Goal: Navigation & Orientation: Find specific page/section

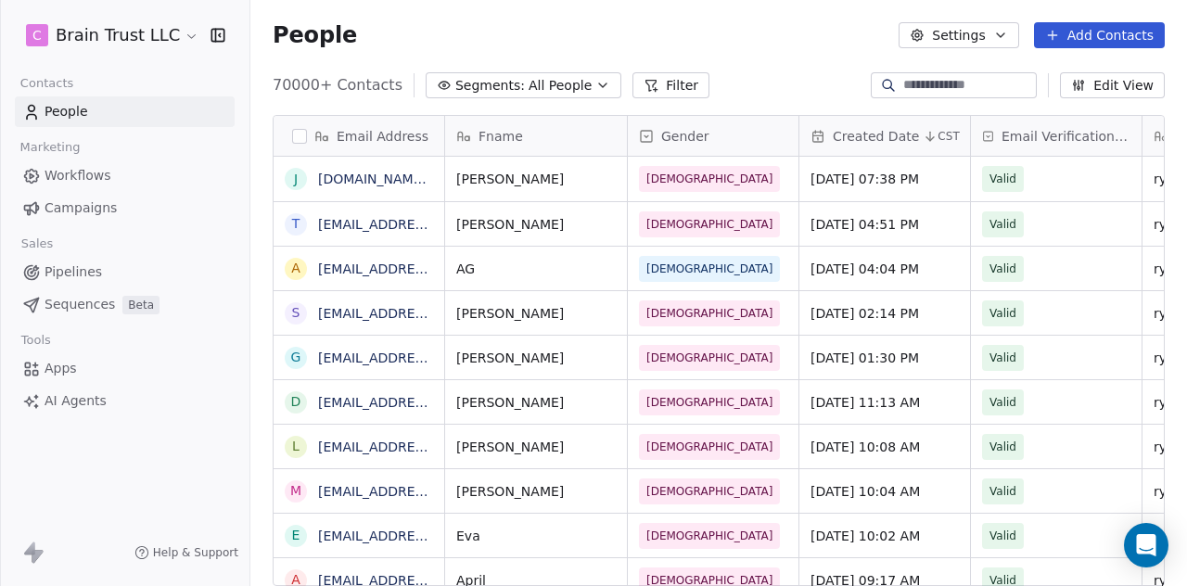
scroll to position [501, 922]
click at [88, 201] on span "Campaigns" at bounding box center [81, 207] width 72 height 19
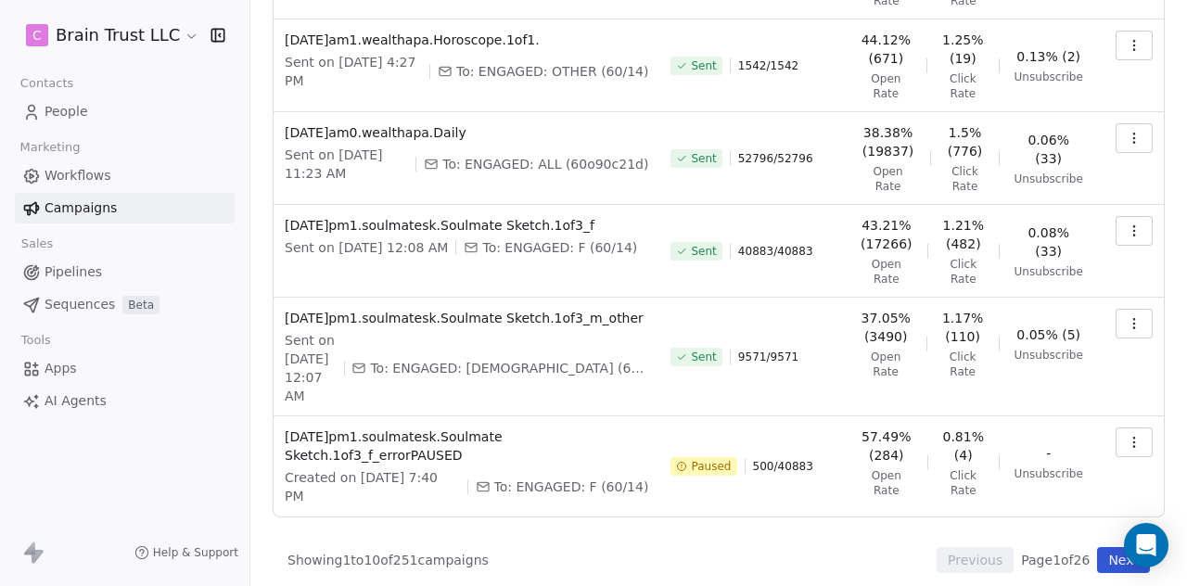
scroll to position [724, 0]
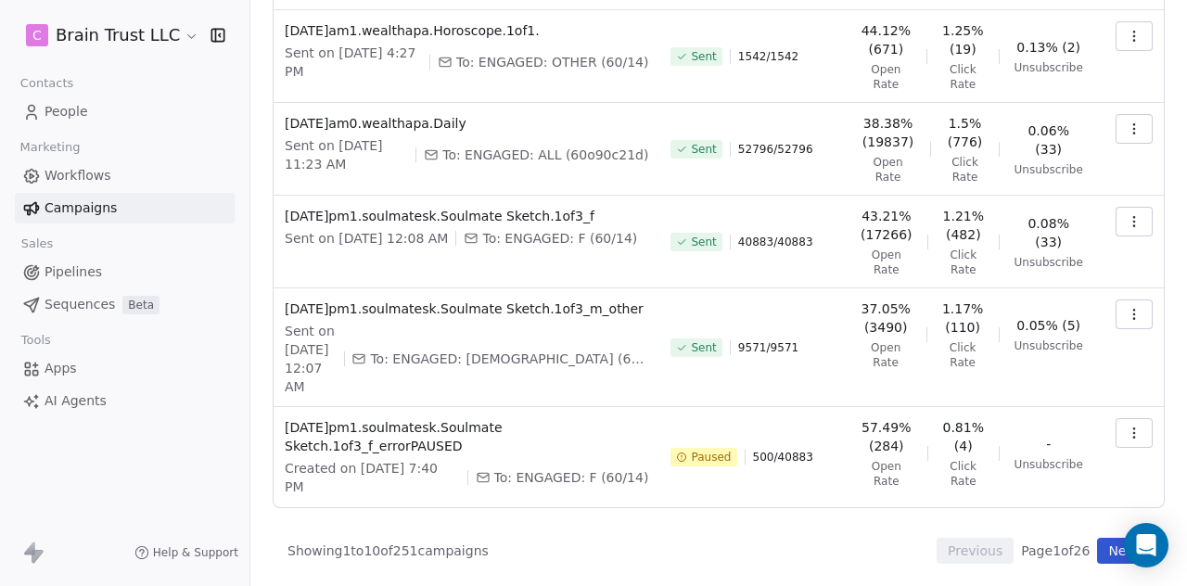
click at [1102, 554] on button "Next" at bounding box center [1123, 551] width 53 height 26
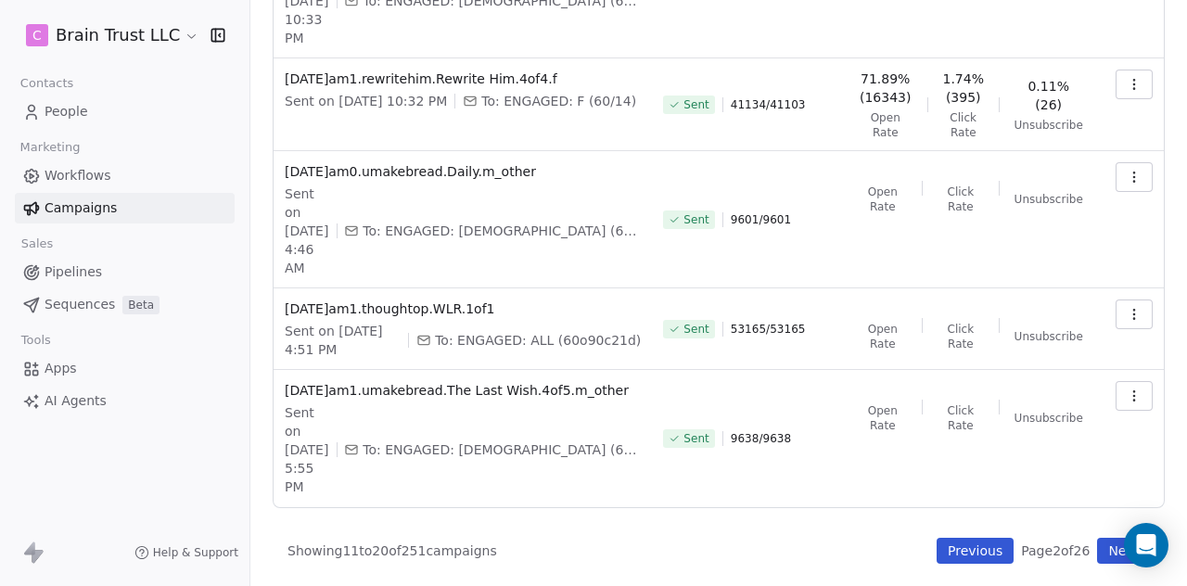
scroll to position [717, 0]
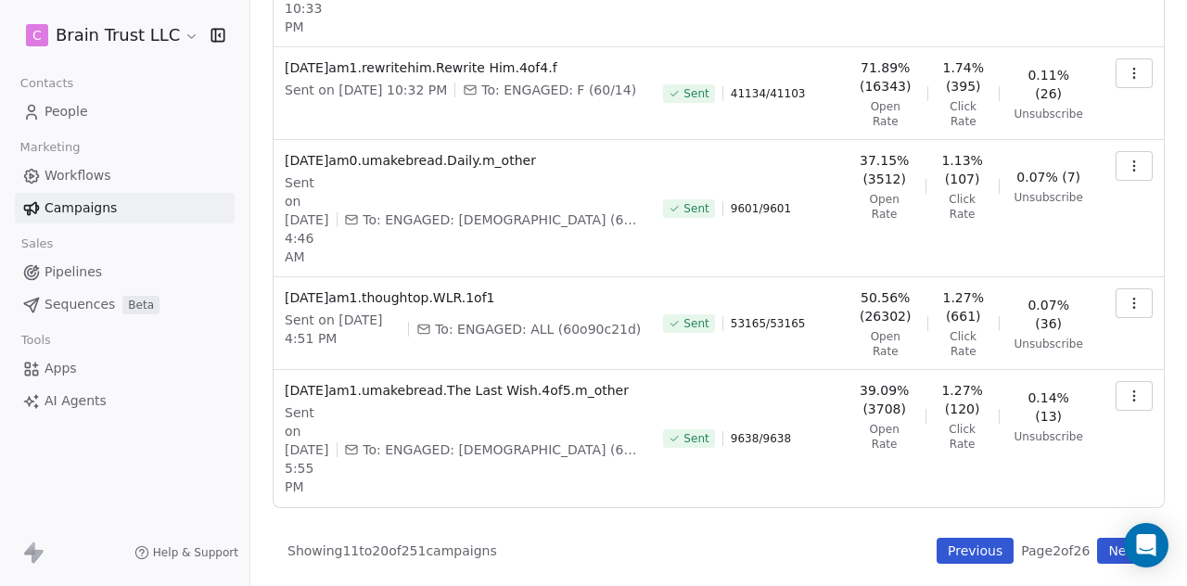
click at [1097, 554] on button "Next" at bounding box center [1123, 551] width 53 height 26
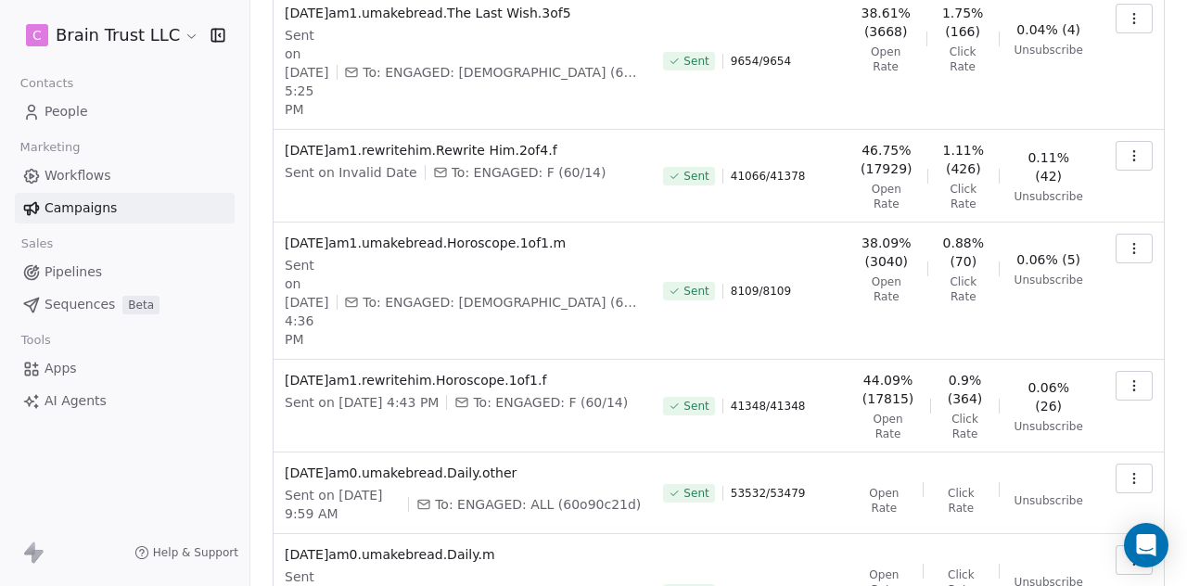
scroll to position [654, 0]
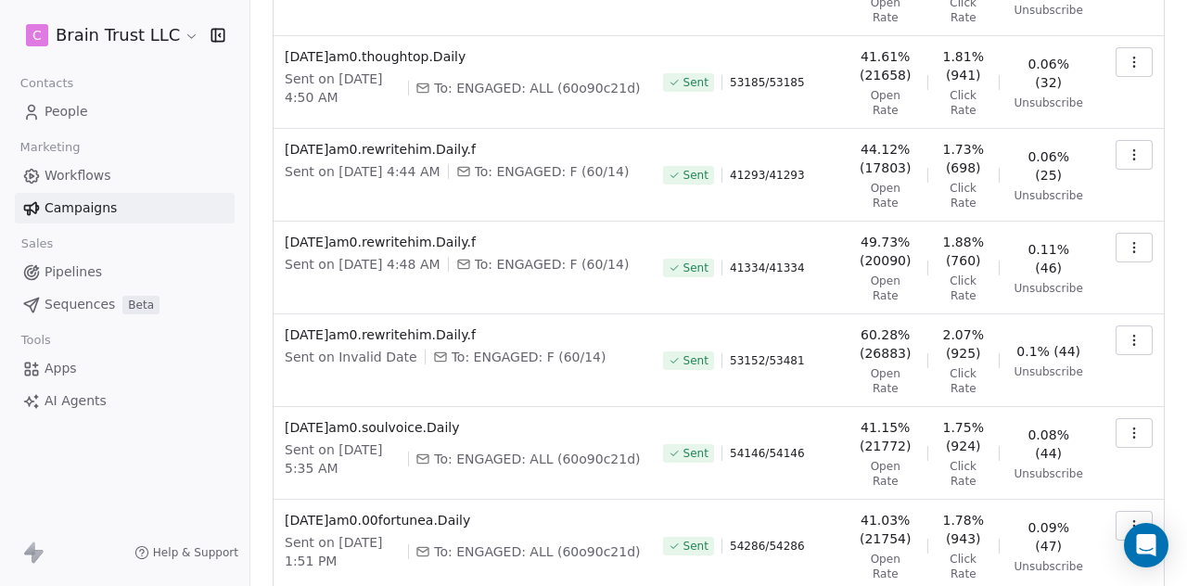
scroll to position [606, 0]
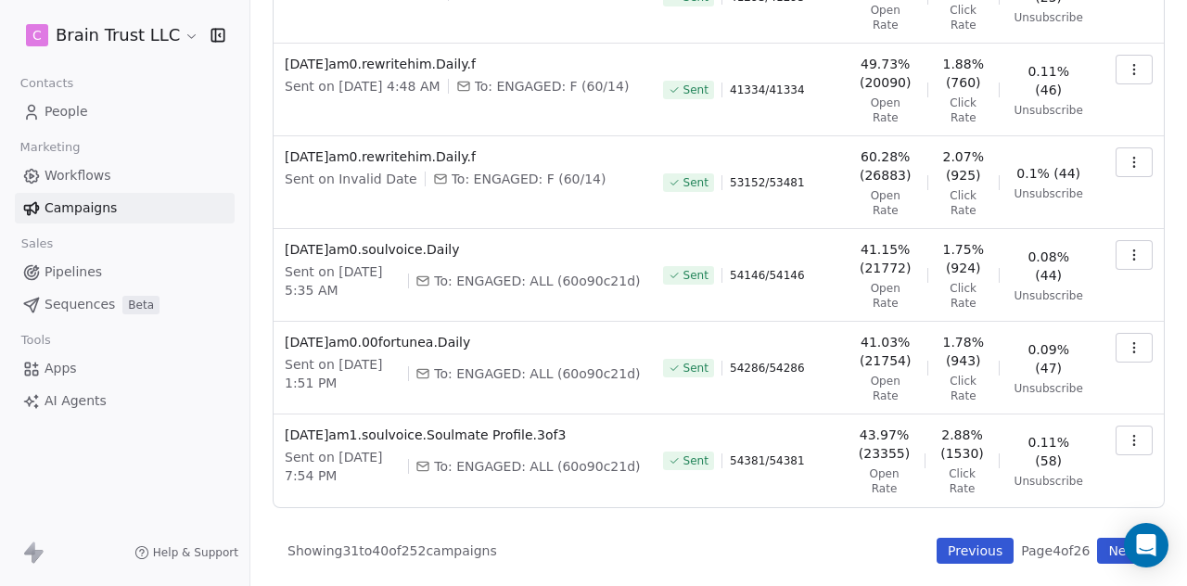
click at [954, 548] on button "Previous" at bounding box center [975, 551] width 77 height 26
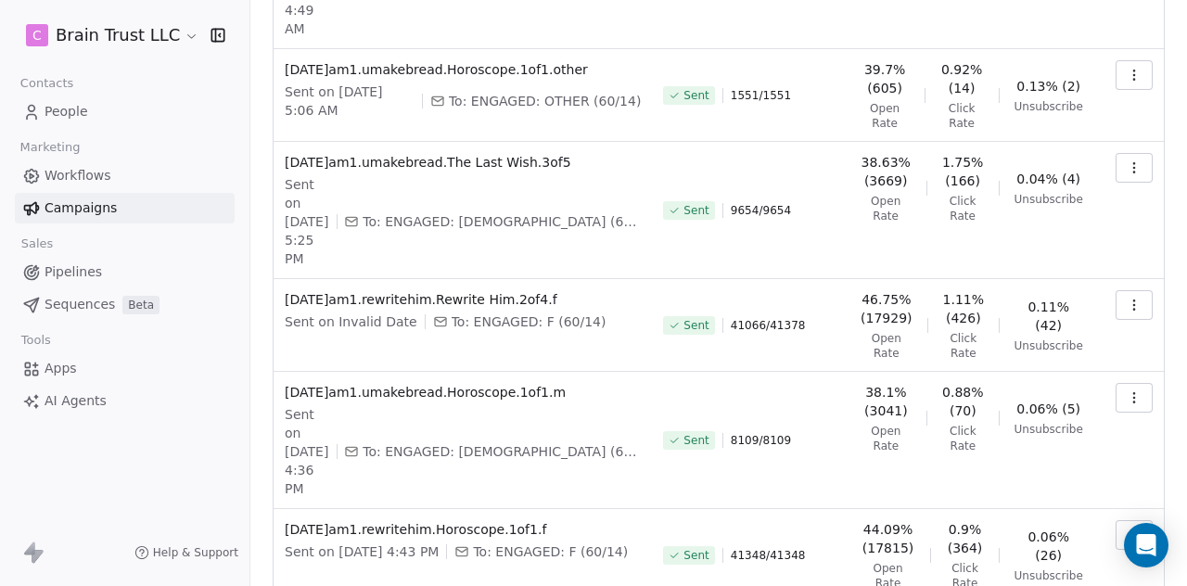
scroll to position [698, 0]
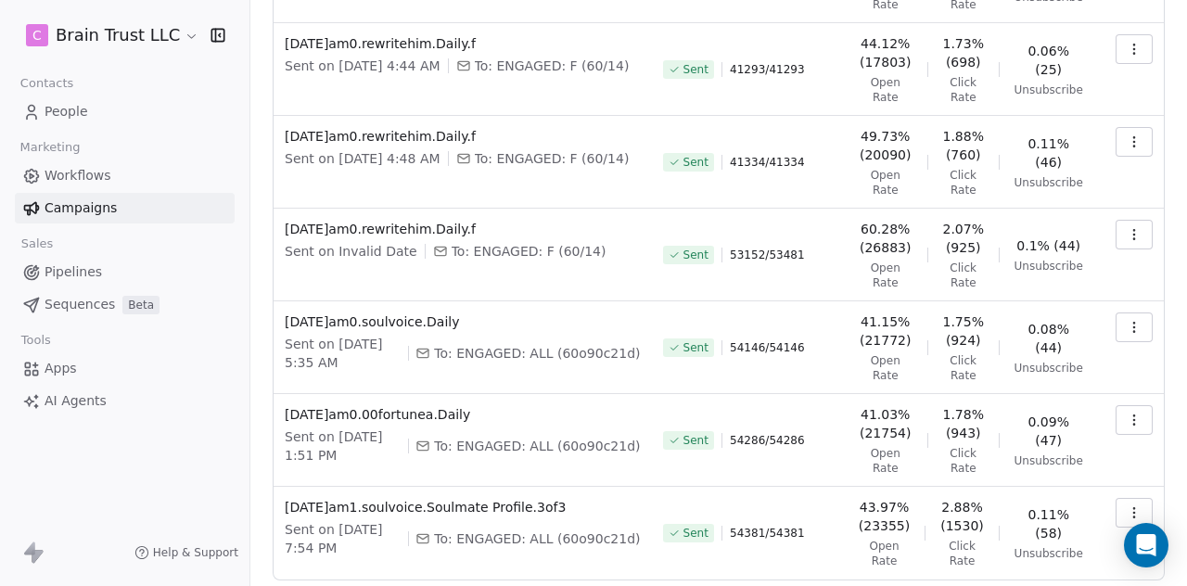
scroll to position [606, 0]
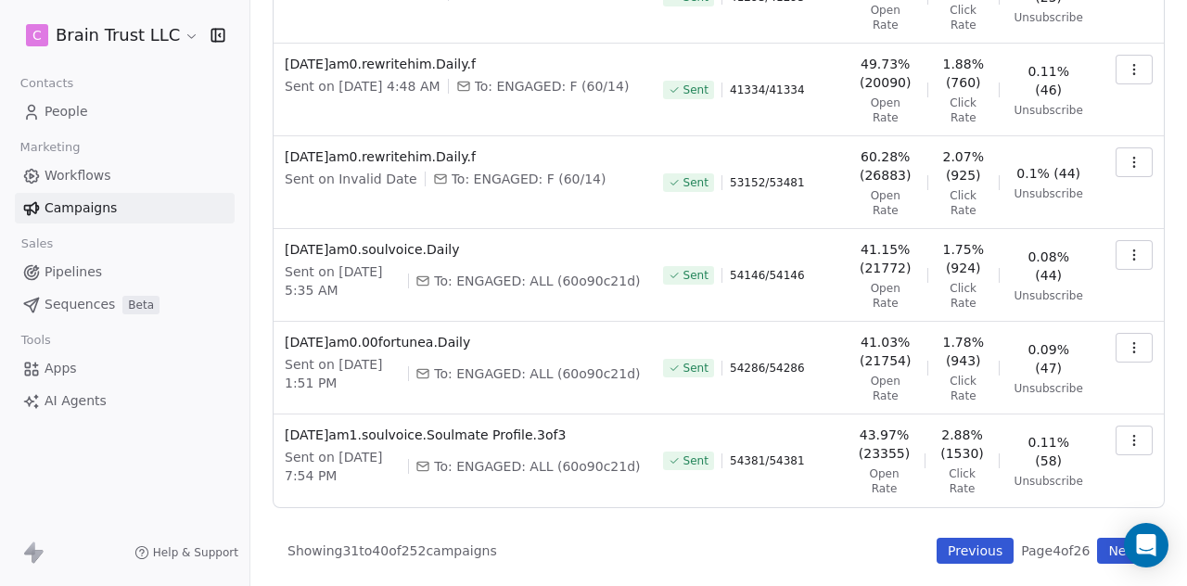
click at [967, 547] on button "Previous" at bounding box center [975, 551] width 77 height 26
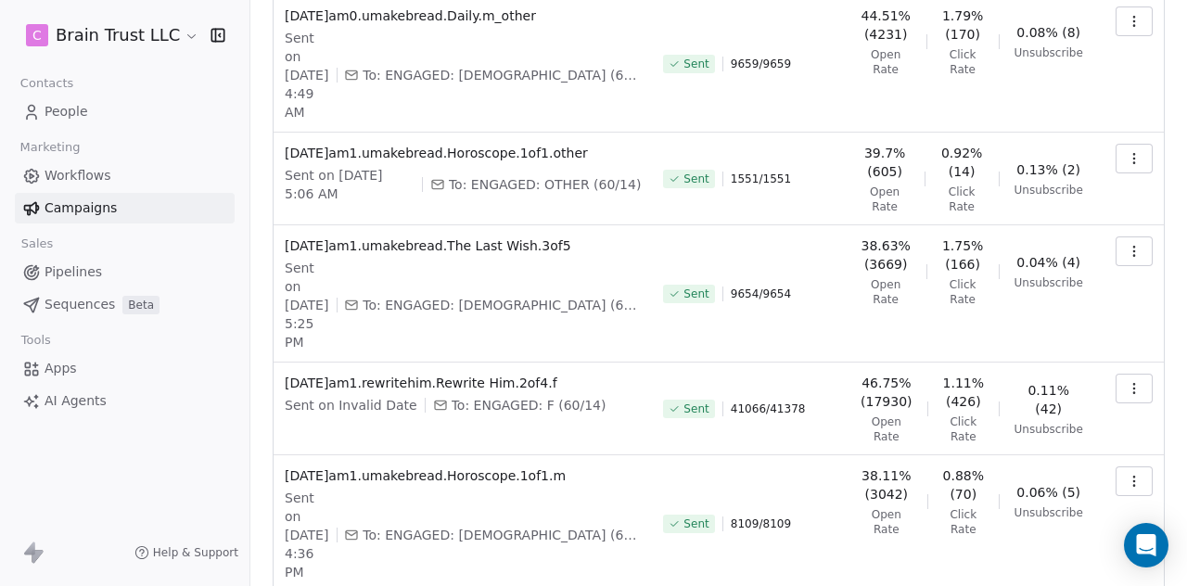
scroll to position [698, 0]
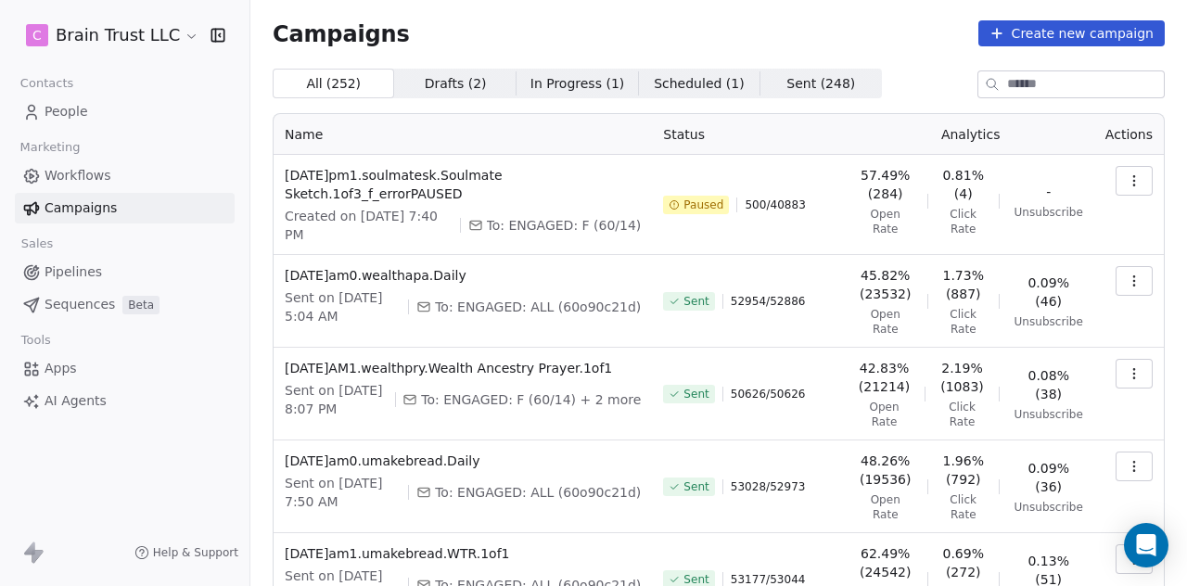
scroll to position [0, 0]
